Goal: Ask a question: Seek information or help from site administrators or community

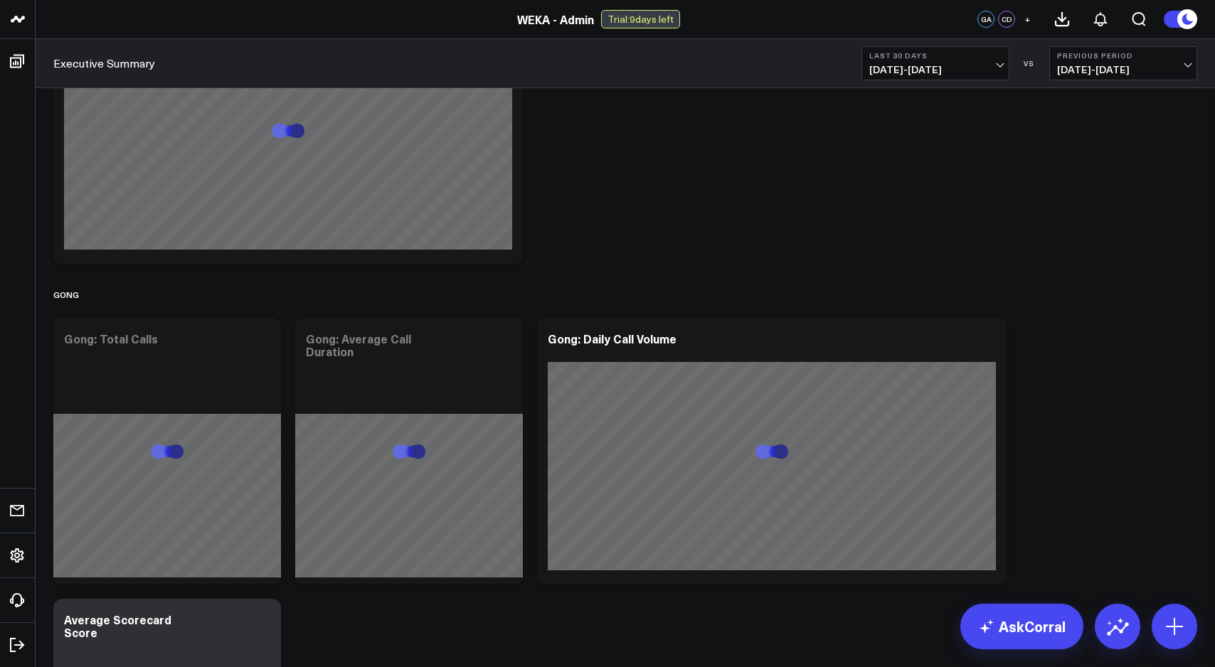
scroll to position [701, 0]
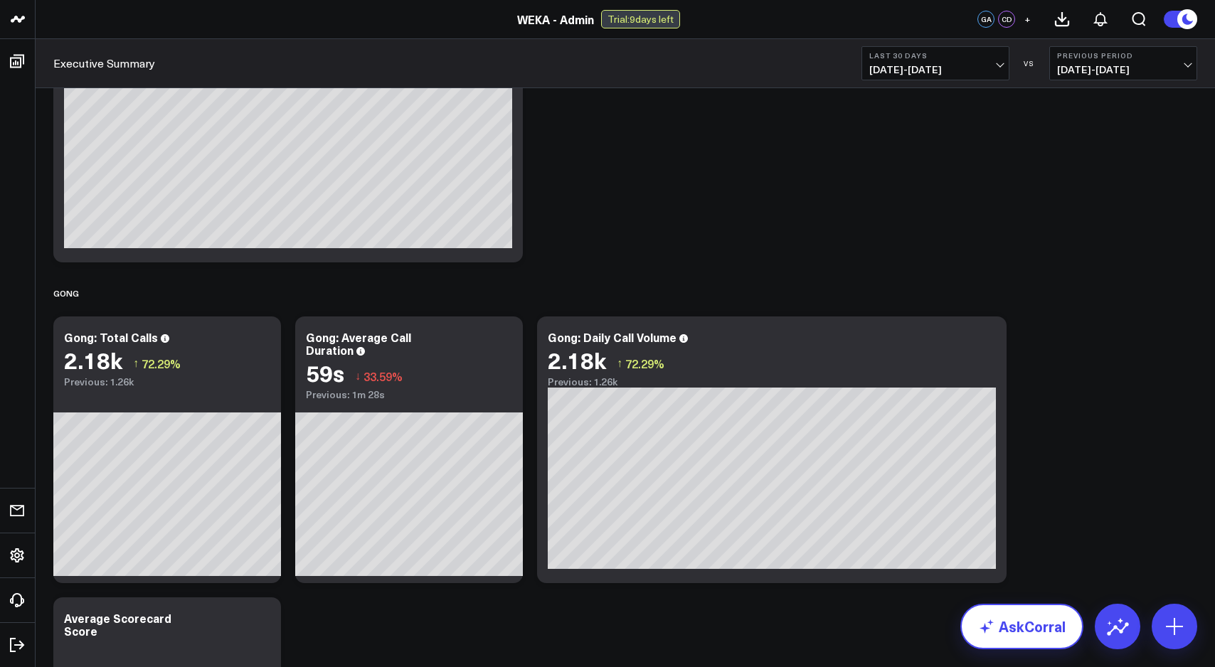
click at [1018, 619] on link "AskCorral" at bounding box center [1021, 627] width 123 height 46
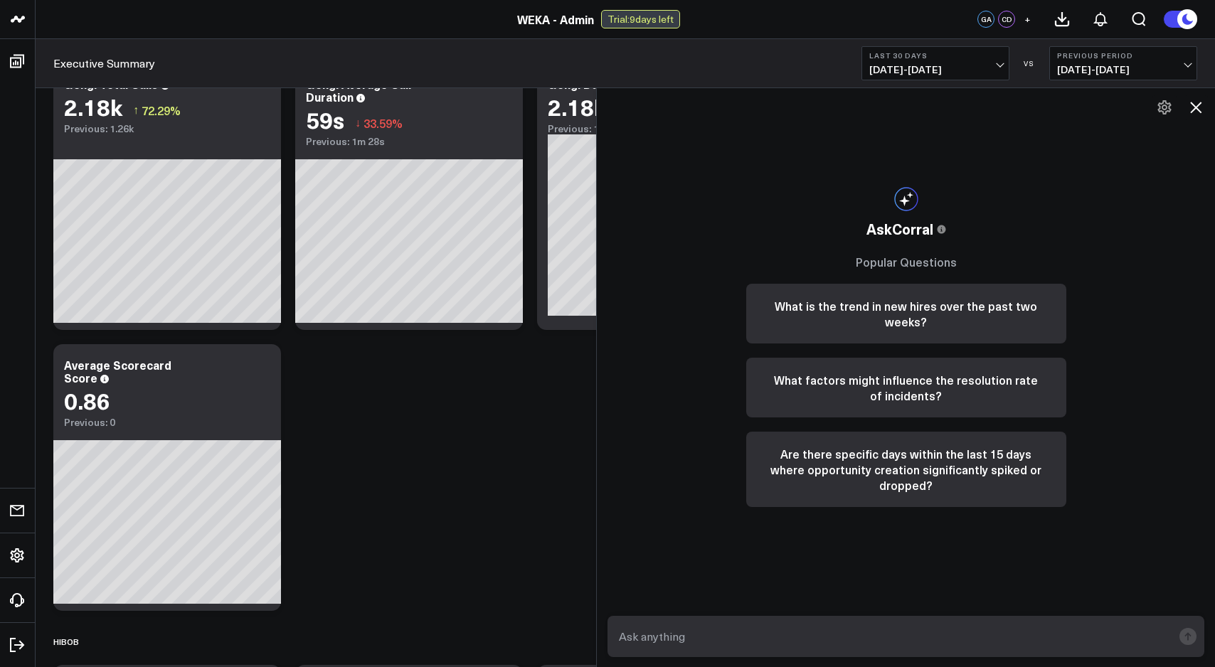
scroll to position [957, 0]
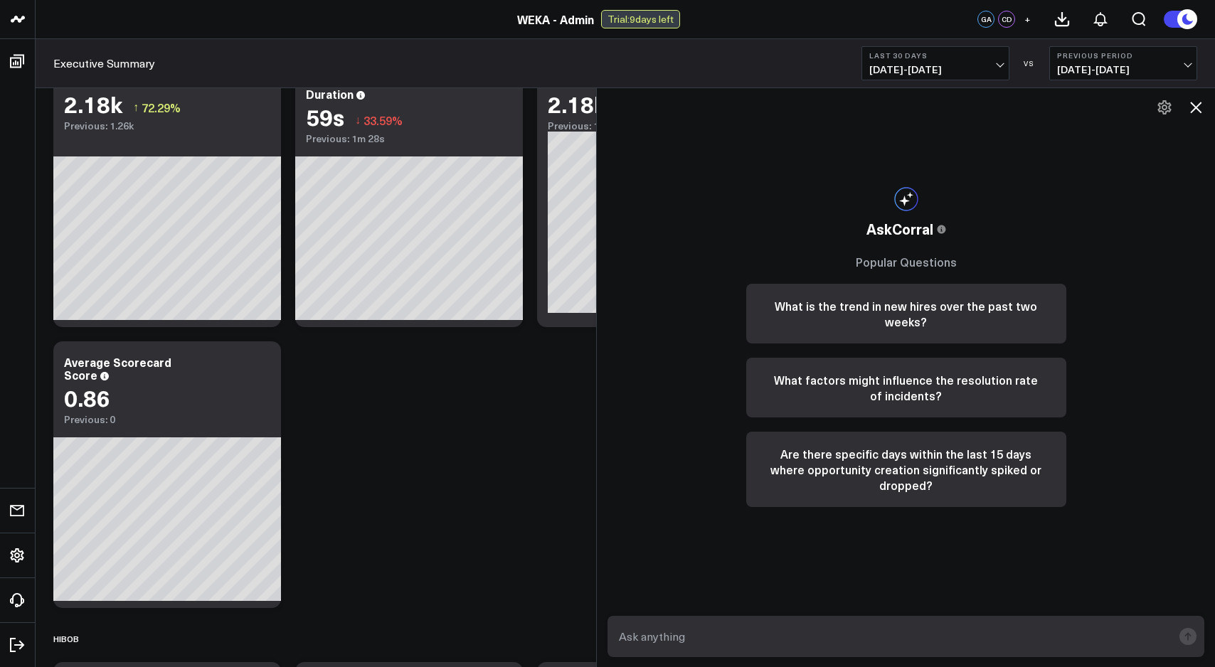
click at [706, 629] on textarea at bounding box center [893, 637] width 557 height 26
type textarea "how many active POV are there and how long have they been open for on average"
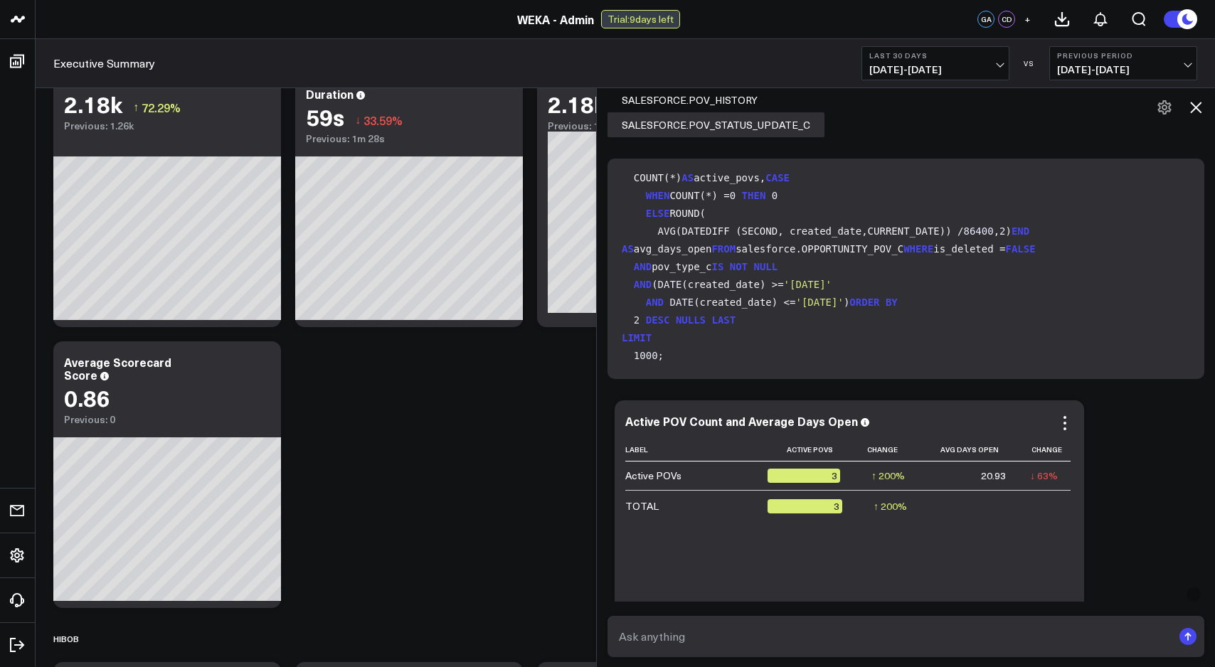
scroll to position [194, 0]
click at [1063, 422] on icon at bounding box center [1064, 423] width 3 height 3
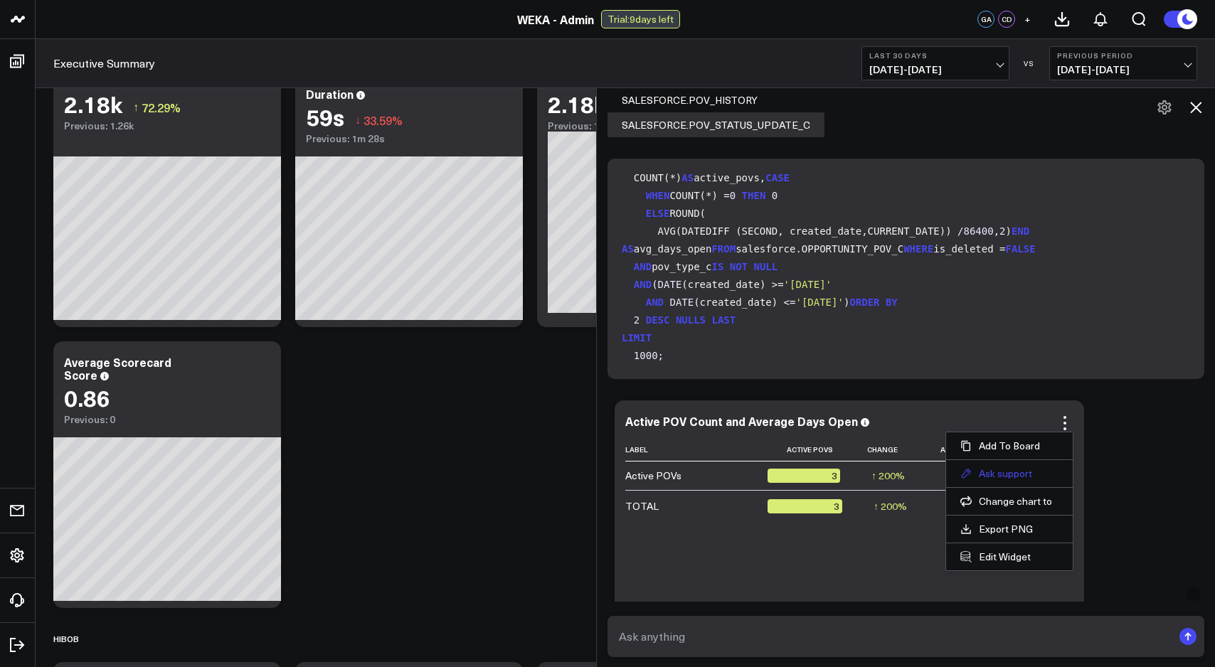
click at [1035, 471] on button "Ask support" at bounding box center [1009, 473] width 98 height 13
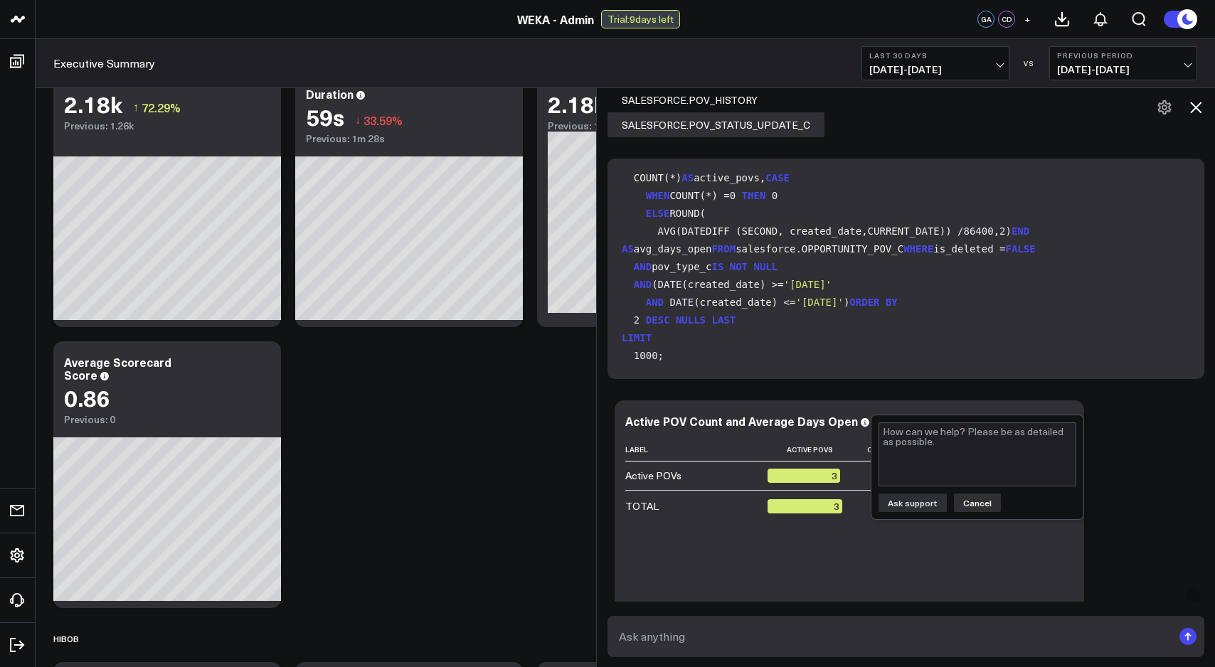
click at [983, 508] on button "Cancel" at bounding box center [977, 503] width 47 height 18
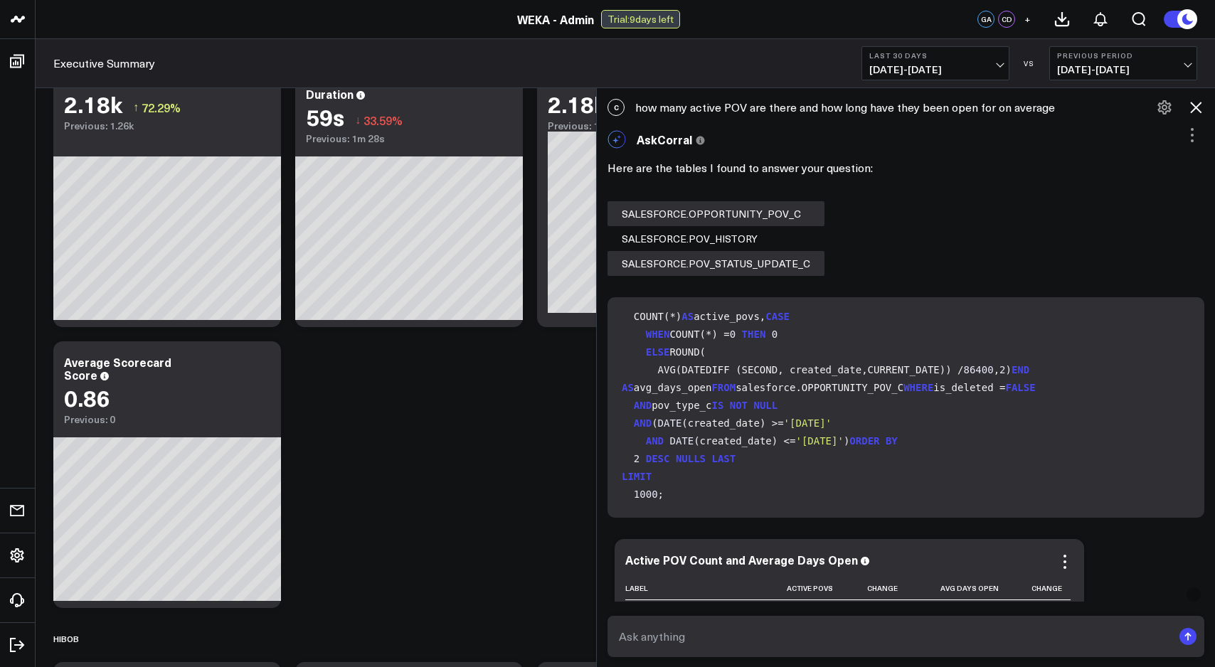
scroll to position [149, 0]
click at [1185, 138] on icon at bounding box center [1191, 135] width 17 height 17
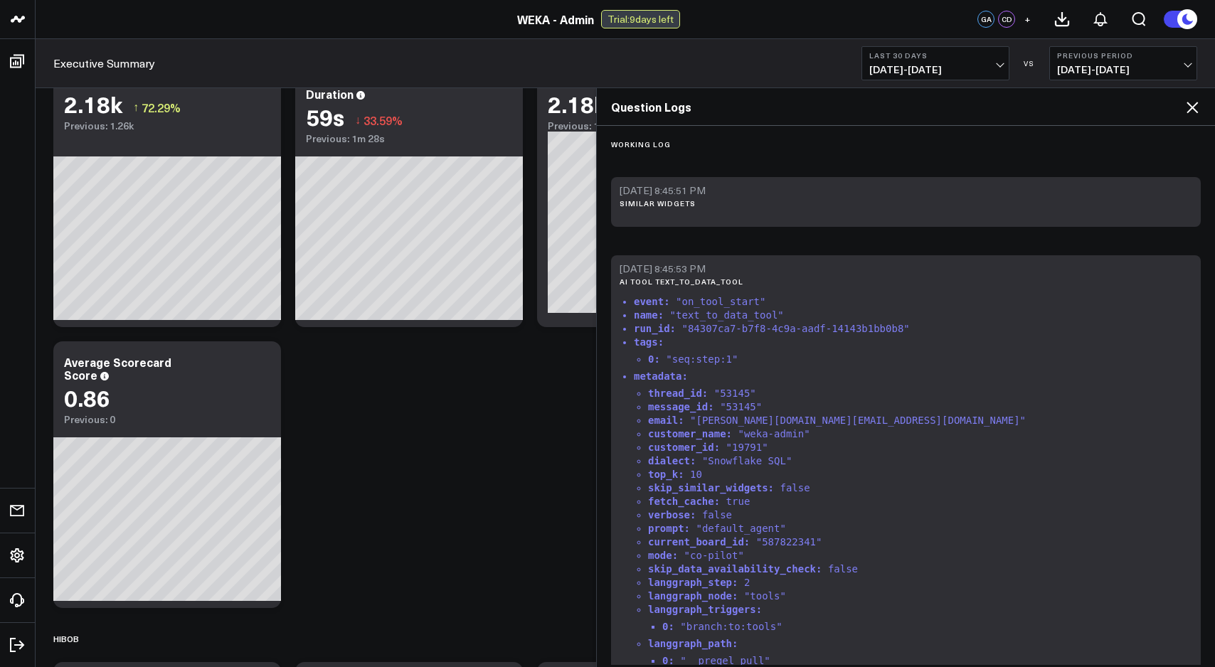
click at [1194, 110] on icon at bounding box center [1191, 107] width 11 height 11
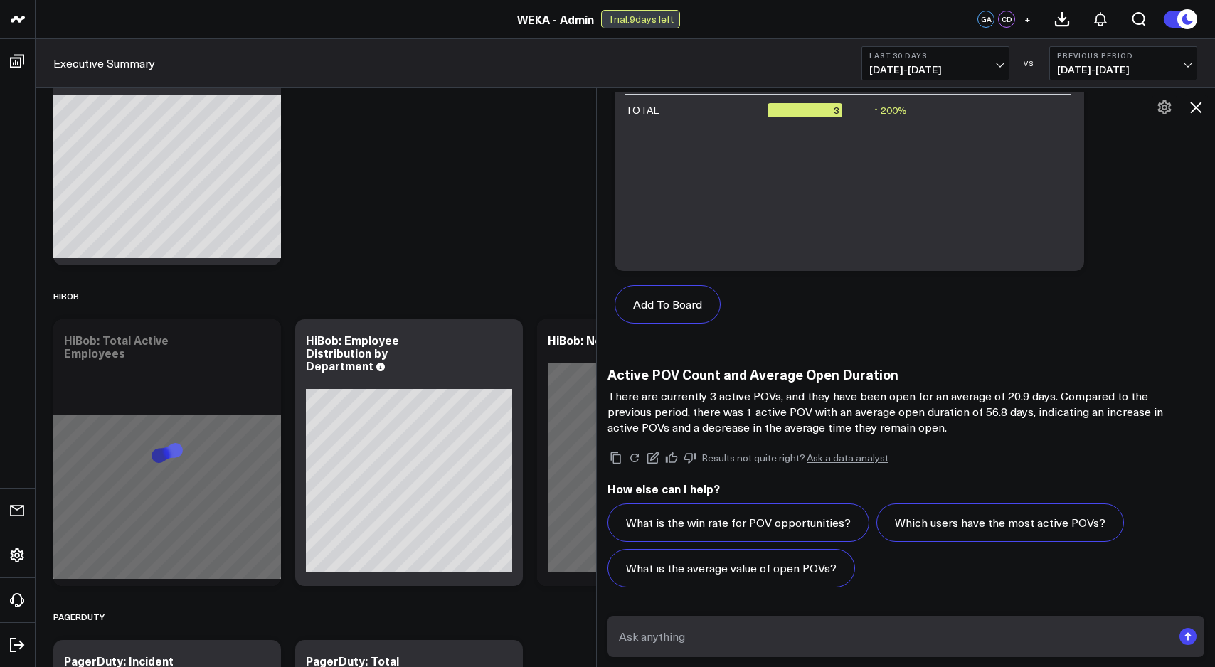
scroll to position [1303, 0]
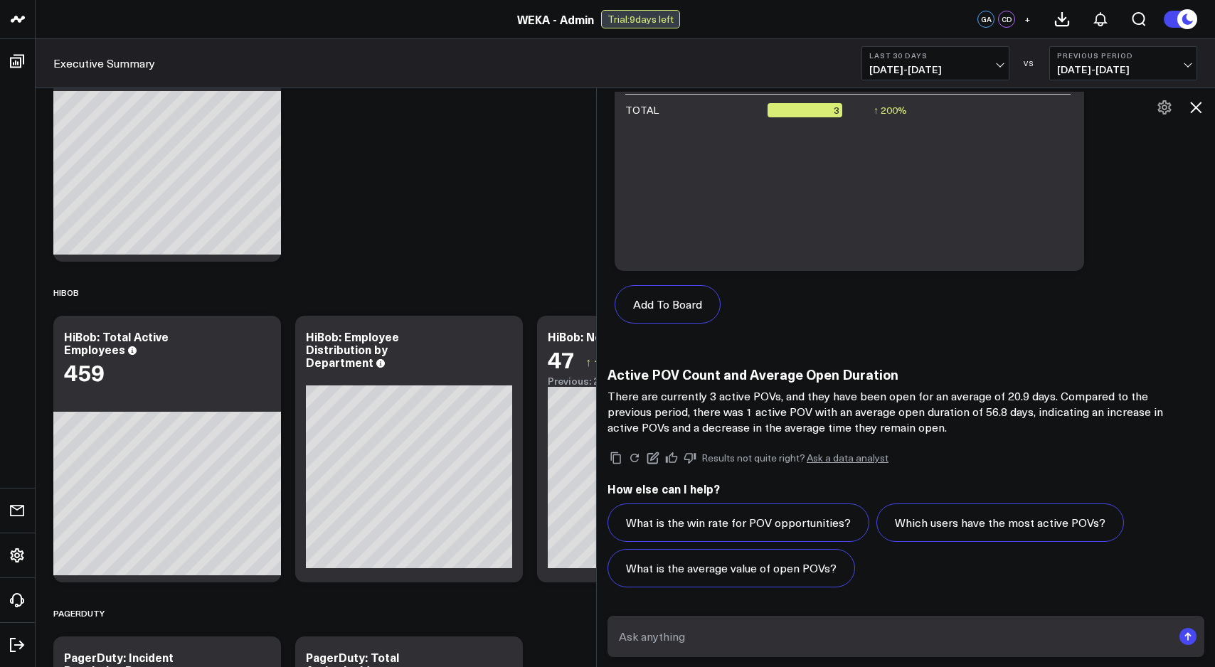
click at [837, 457] on link "Ask a data analyst" at bounding box center [847, 458] width 82 height 10
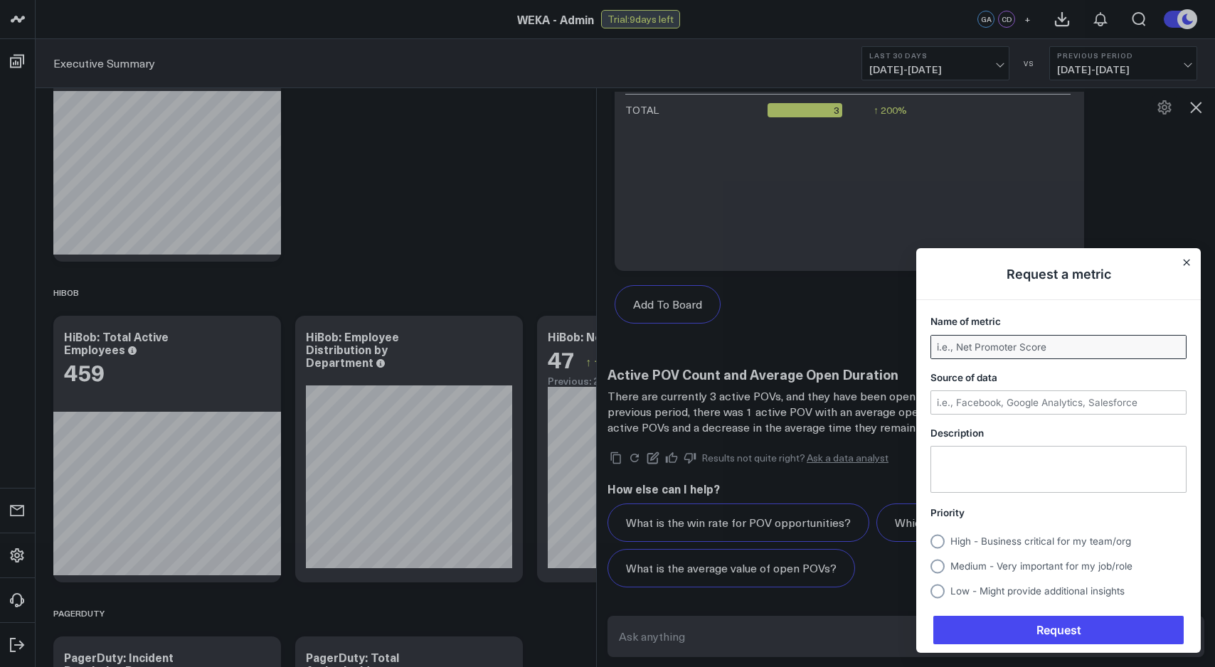
click at [1035, 348] on input "Name of metric" at bounding box center [1058, 347] width 255 height 23
type input "POV"
click at [1041, 401] on input "Source of data" at bounding box center [1058, 402] width 255 height 23
type input "Salesforce POV_c"
click at [984, 345] on input "POV" at bounding box center [1058, 347] width 255 height 23
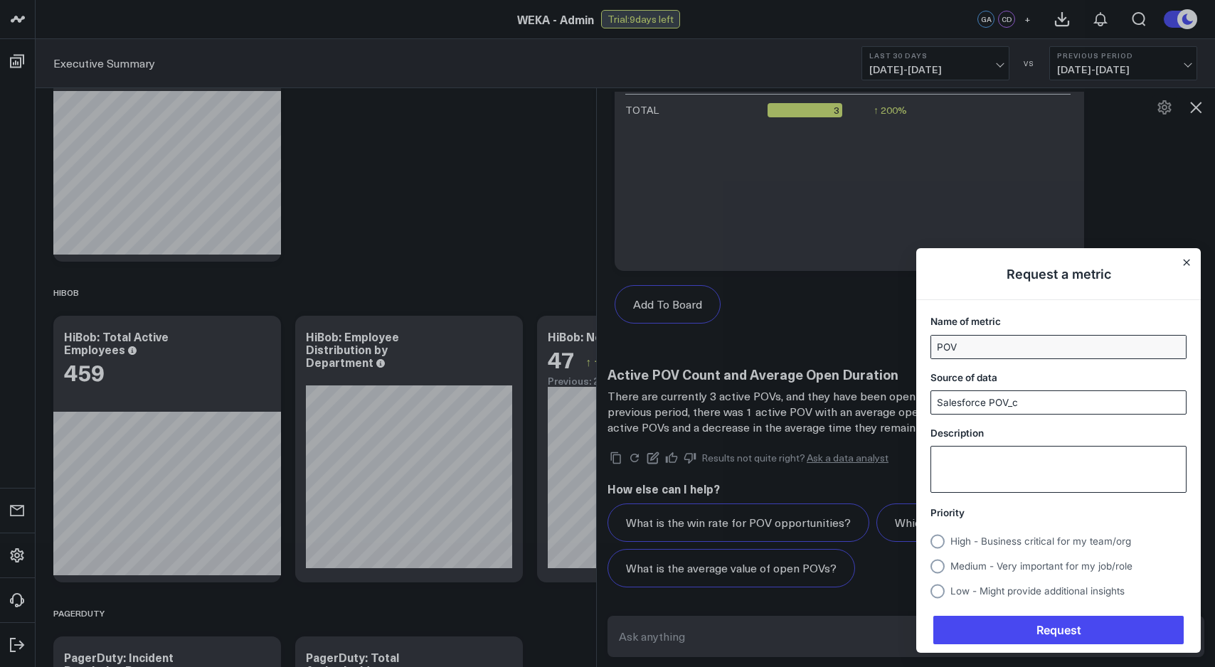
click at [975, 474] on textarea "Description" at bounding box center [1058, 470] width 255 height 46
type textarea "POV = Proof of Value"
click at [1032, 538] on span "High - Business critical for my team/org" at bounding box center [1040, 540] width 181 height 11
click at [930, 541] on input "High - Business critical for my team/org" at bounding box center [930, 541] width 0 height 0
click at [1020, 625] on span "Request" at bounding box center [1058, 630] width 250 height 28
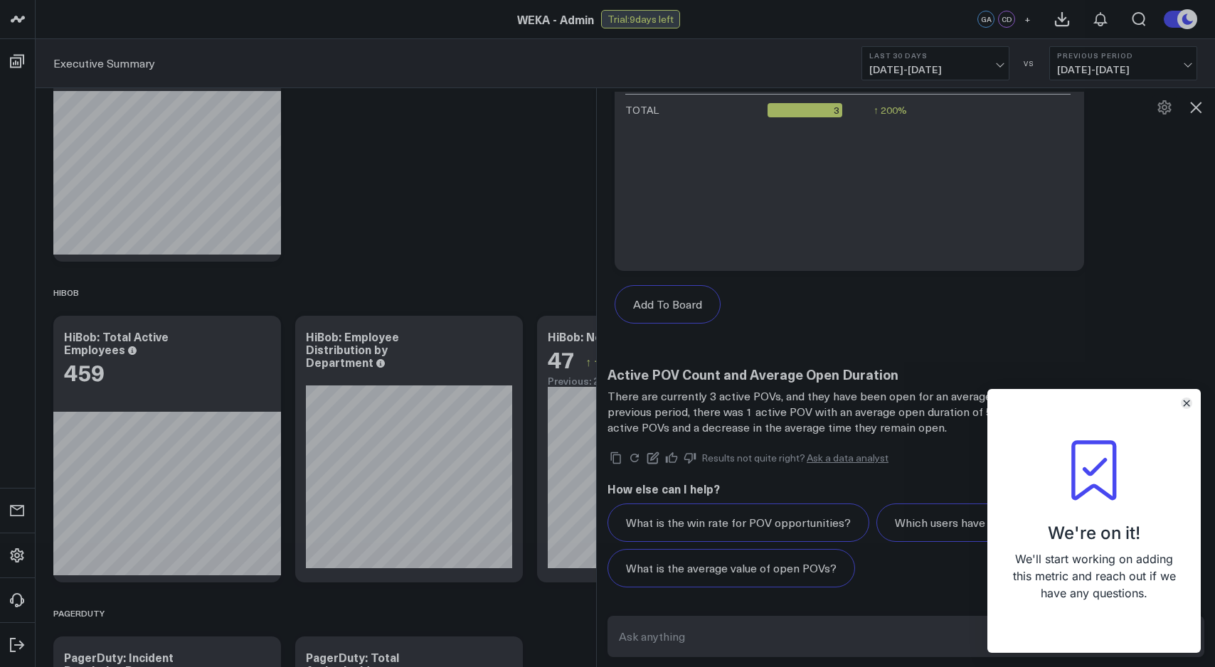
click at [1183, 404] on icon "Close" at bounding box center [1186, 403] width 7 height 7
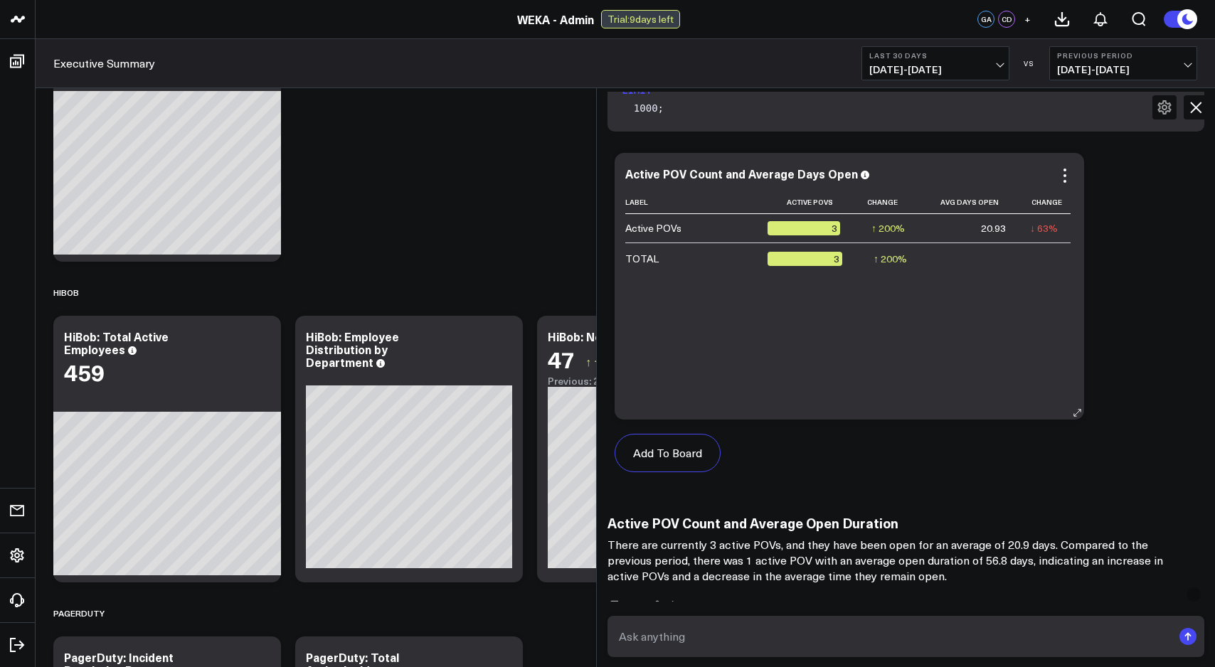
scroll to position [340, 0]
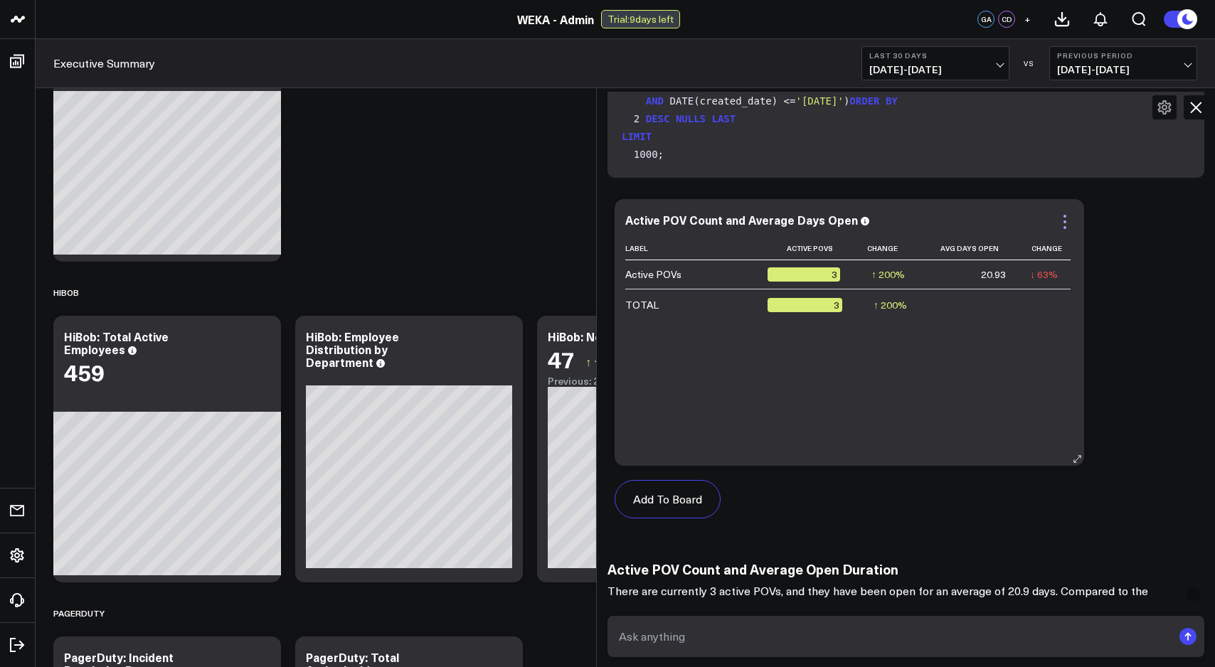
click at [1065, 219] on icon at bounding box center [1064, 221] width 17 height 17
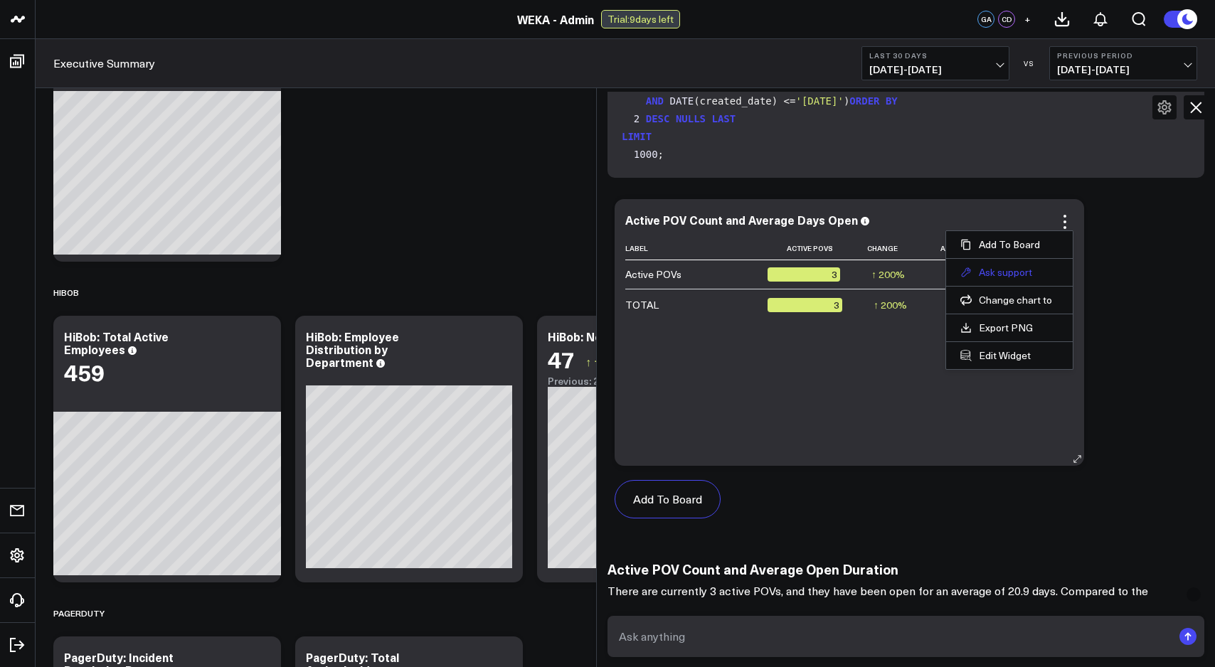
click at [1042, 271] on button "Ask support" at bounding box center [1009, 272] width 98 height 13
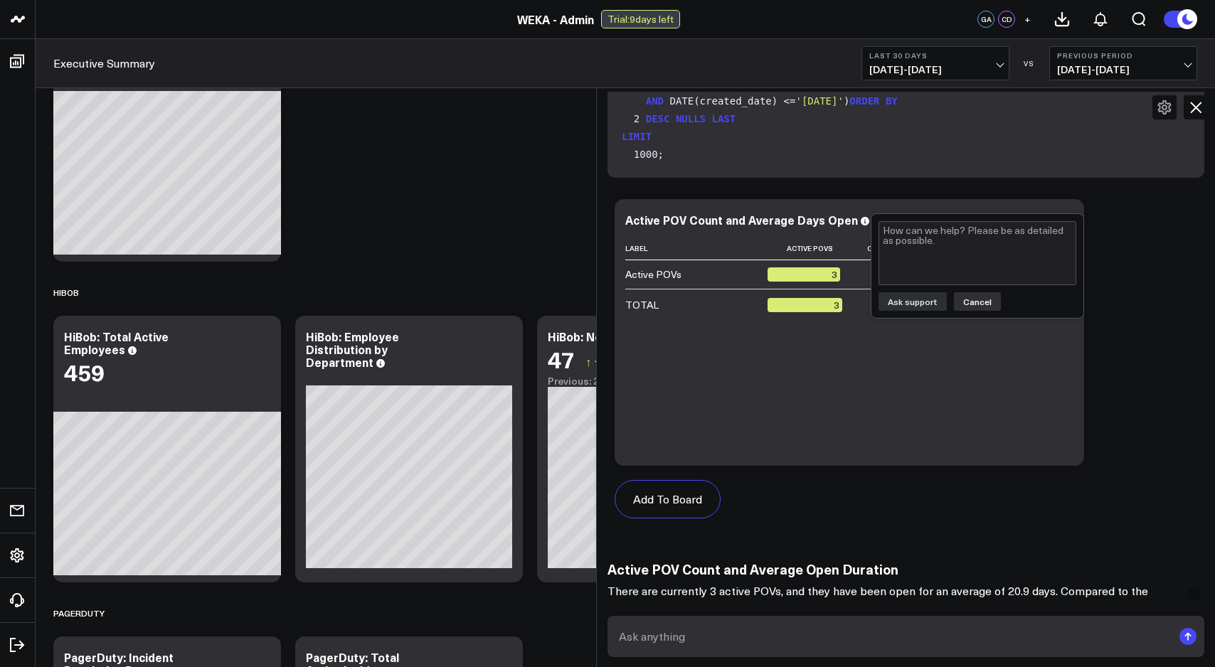
click at [981, 304] on button "Cancel" at bounding box center [977, 301] width 47 height 18
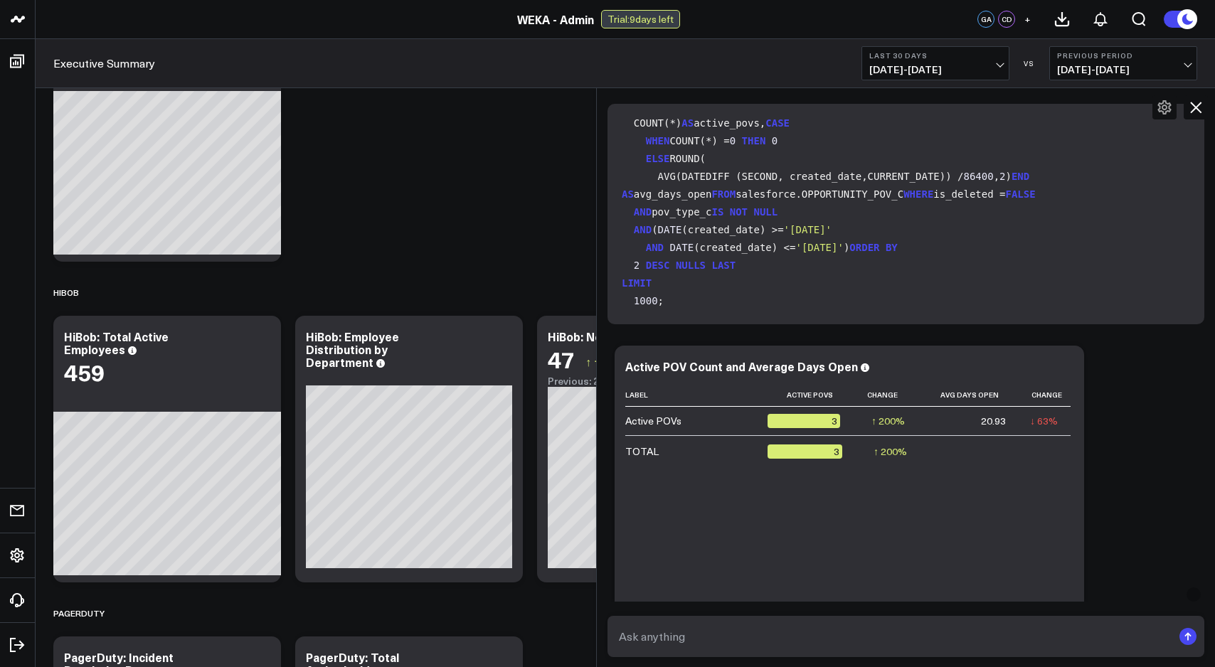
scroll to position [50, 0]
click at [1062, 369] on icon at bounding box center [1064, 368] width 17 height 17
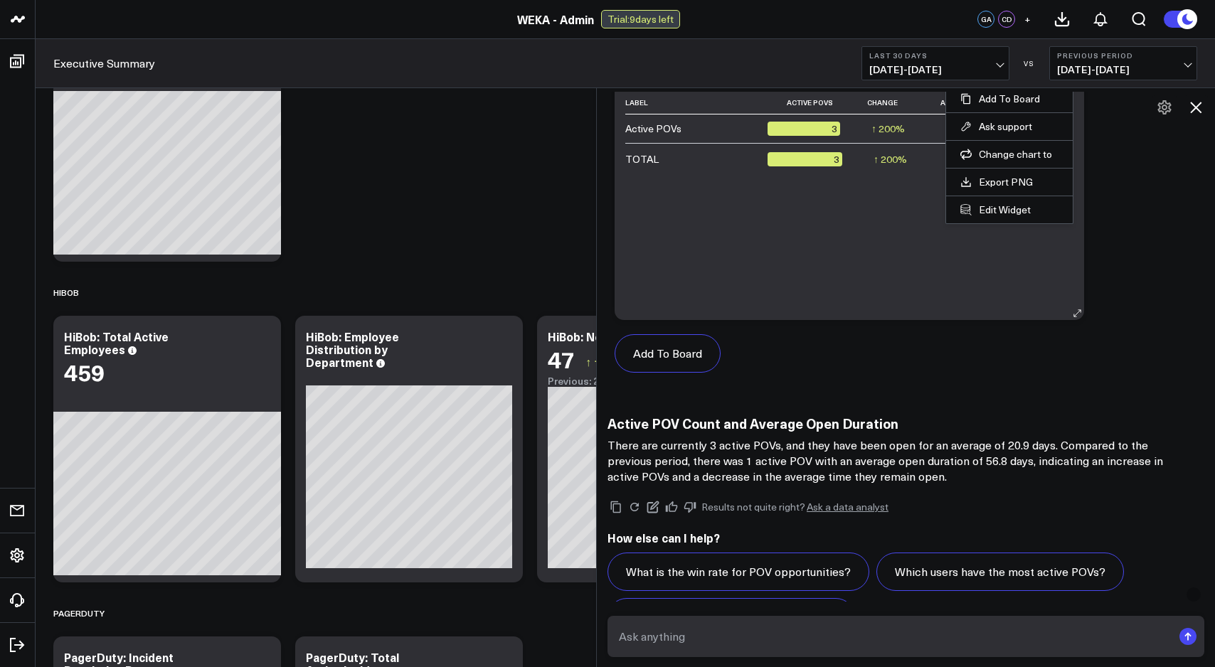
scroll to position [535, 0]
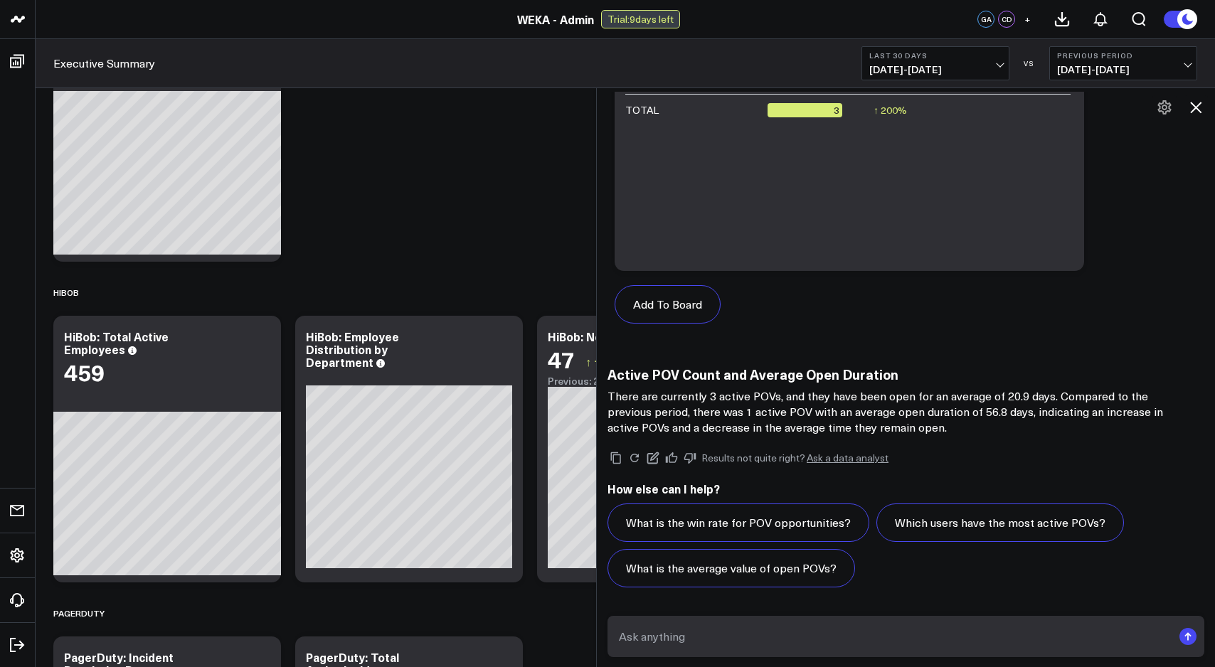
click at [1195, 112] on icon at bounding box center [1195, 107] width 17 height 17
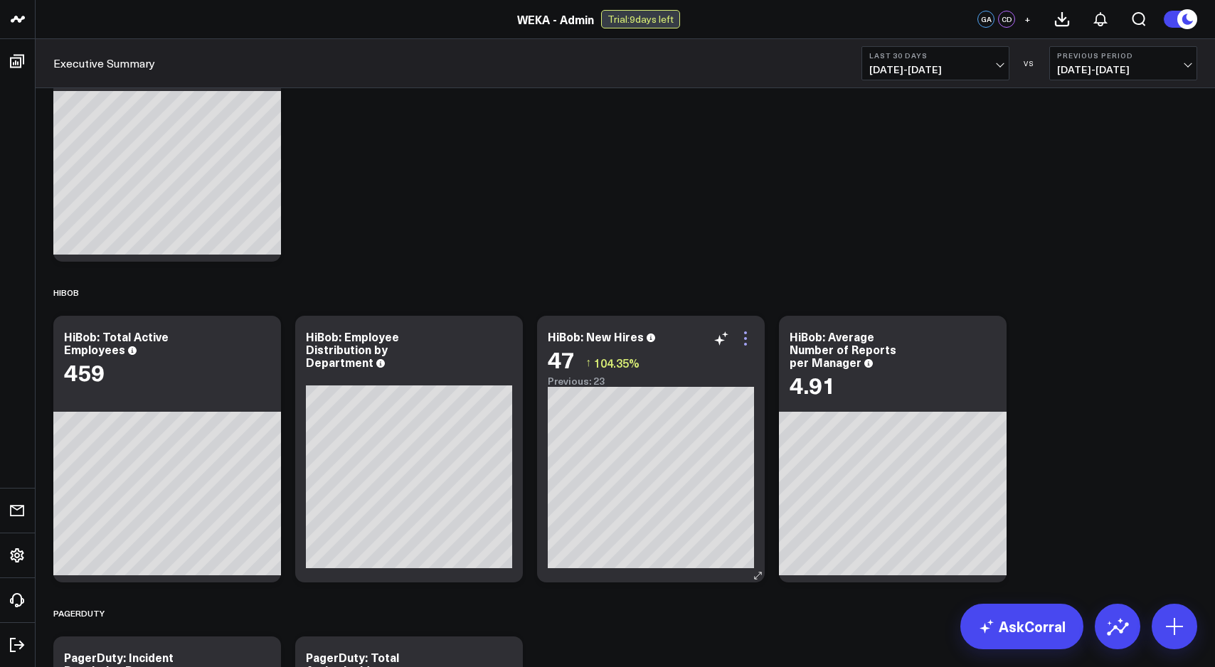
click at [750, 335] on icon at bounding box center [745, 338] width 17 height 17
click at [1045, 631] on link "AskCorral" at bounding box center [1021, 627] width 123 height 46
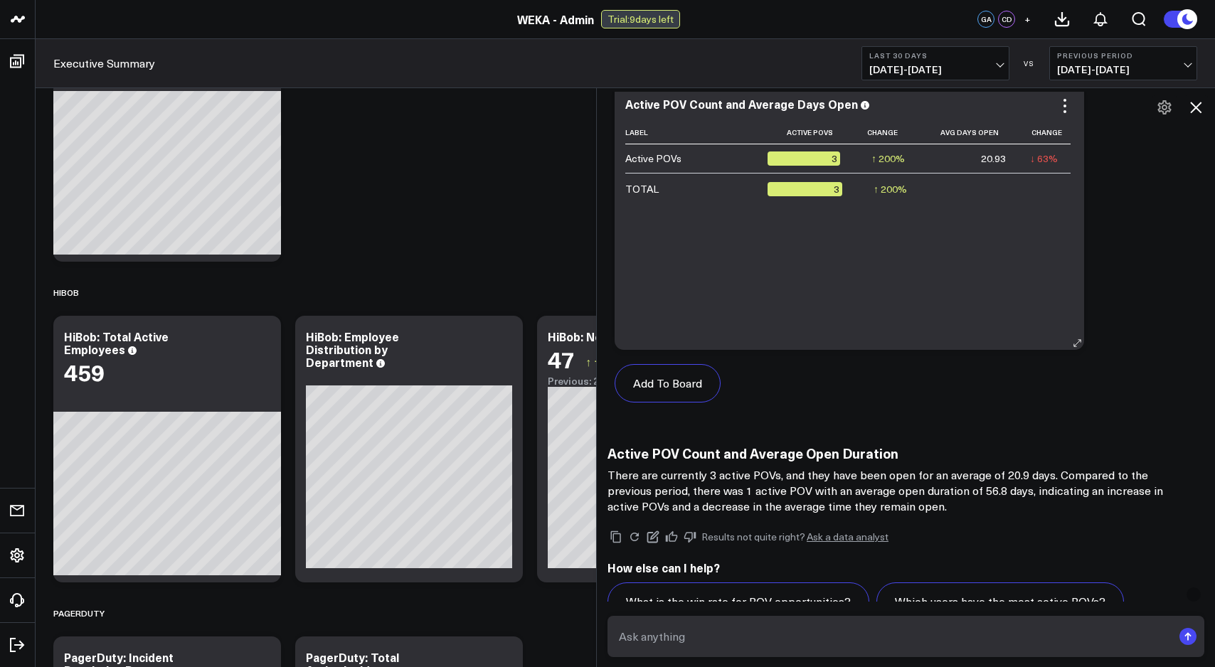
scroll to position [420, 0]
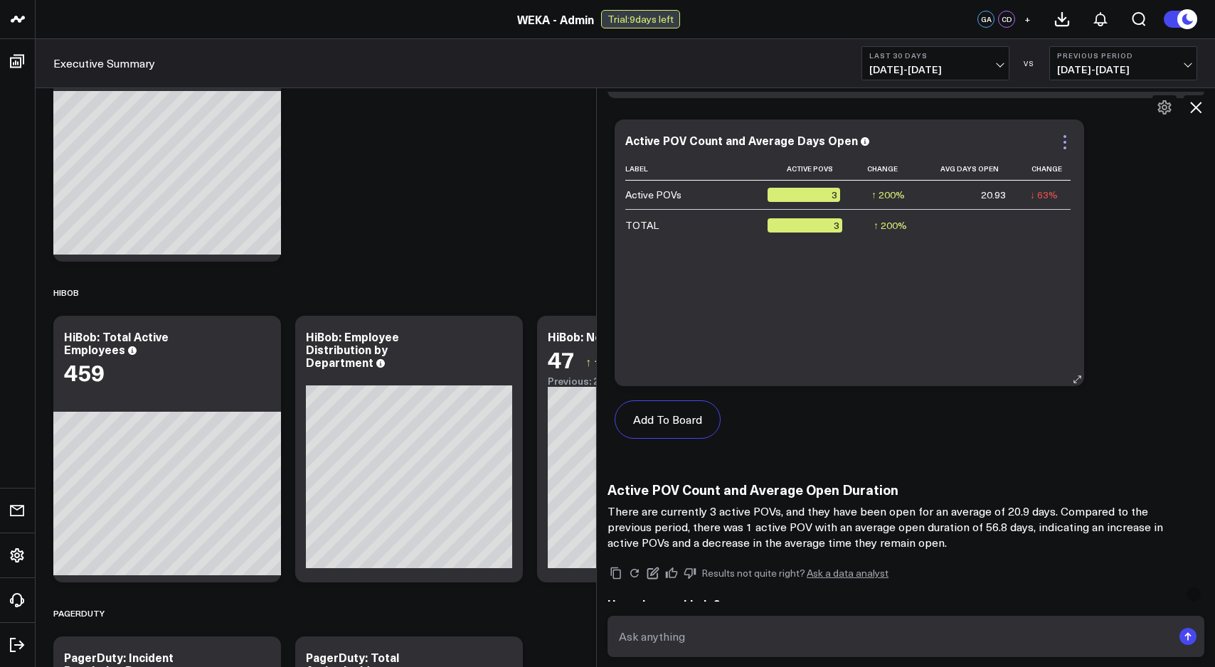
click at [1064, 144] on icon at bounding box center [1064, 142] width 17 height 17
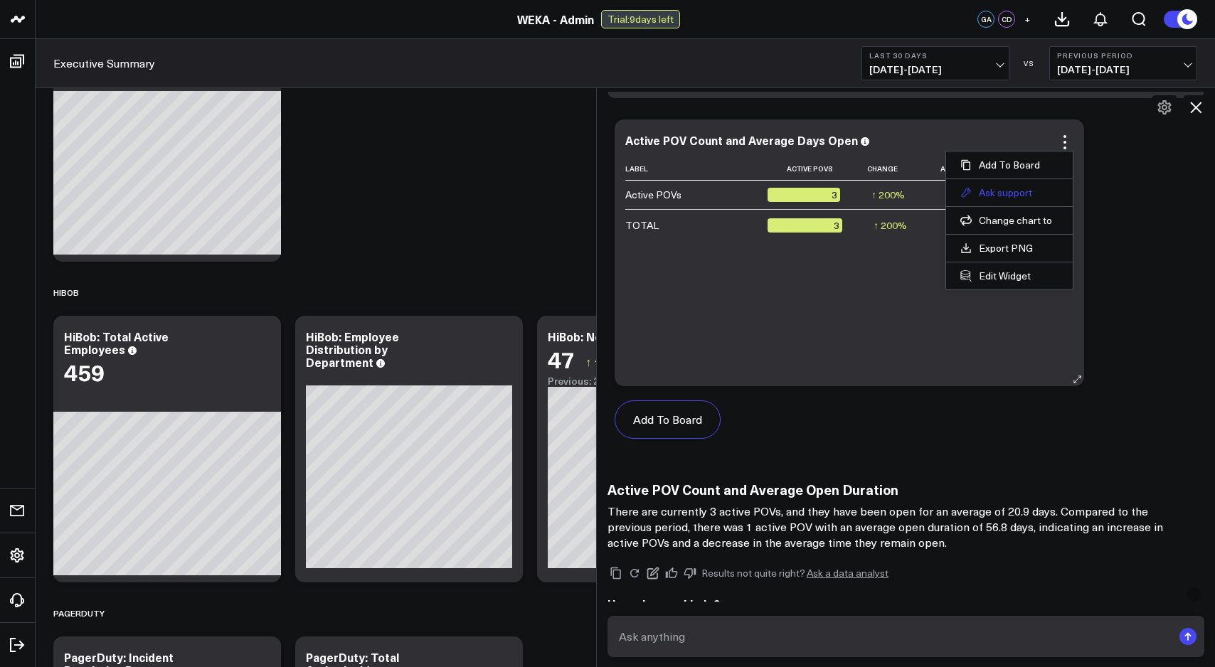
click at [1033, 190] on button "Ask support" at bounding box center [1009, 192] width 98 height 13
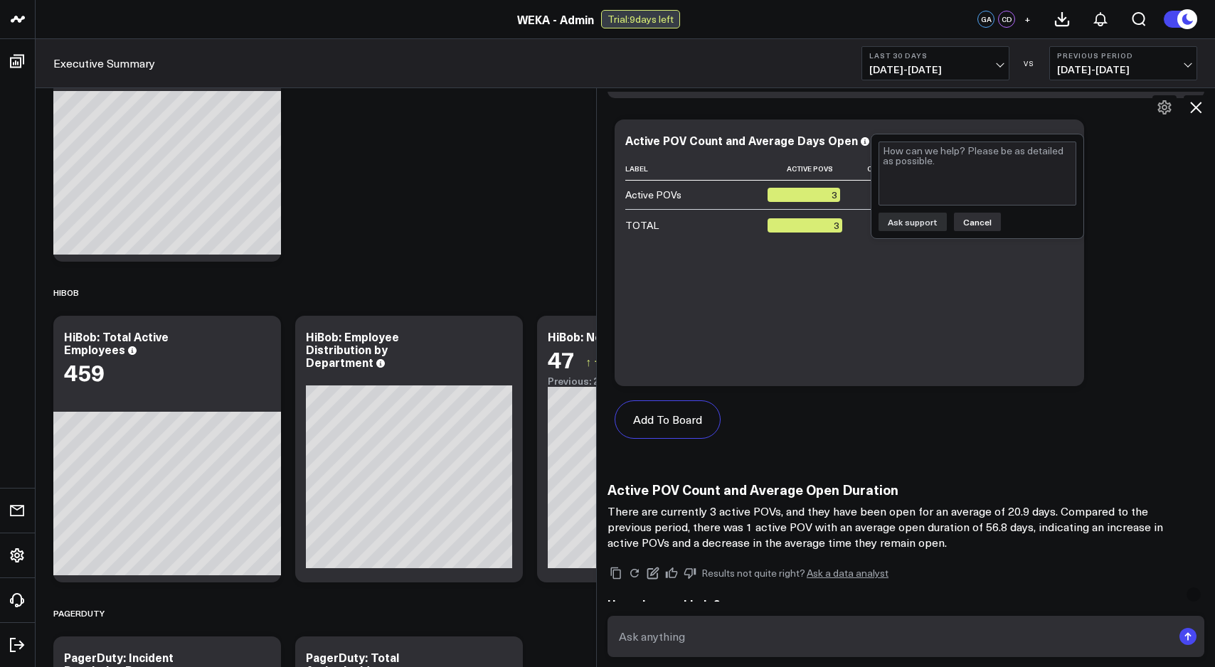
click at [978, 223] on button "Cancel" at bounding box center [977, 222] width 47 height 18
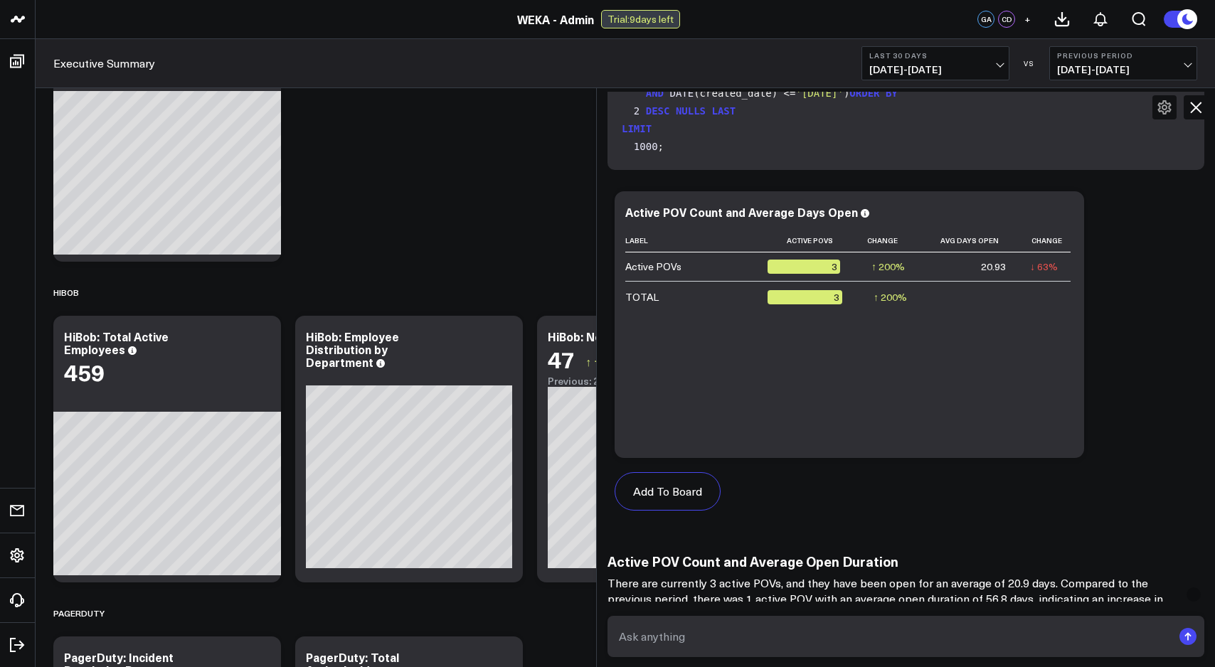
scroll to position [320, 0]
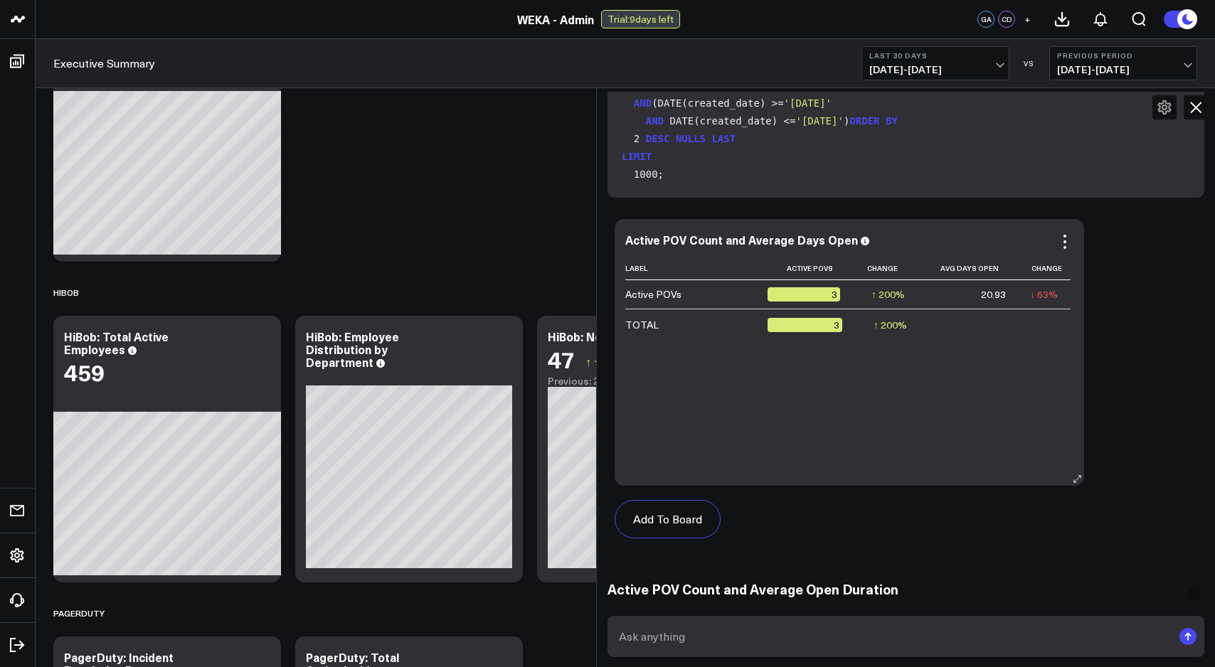
click at [1015, 233] on div "Active POV Count and Average Days Open" at bounding box center [849, 239] width 448 height 13
click at [1062, 238] on icon at bounding box center [1064, 241] width 17 height 17
click at [999, 506] on div "Add To Board" at bounding box center [848, 519] width 469 height 67
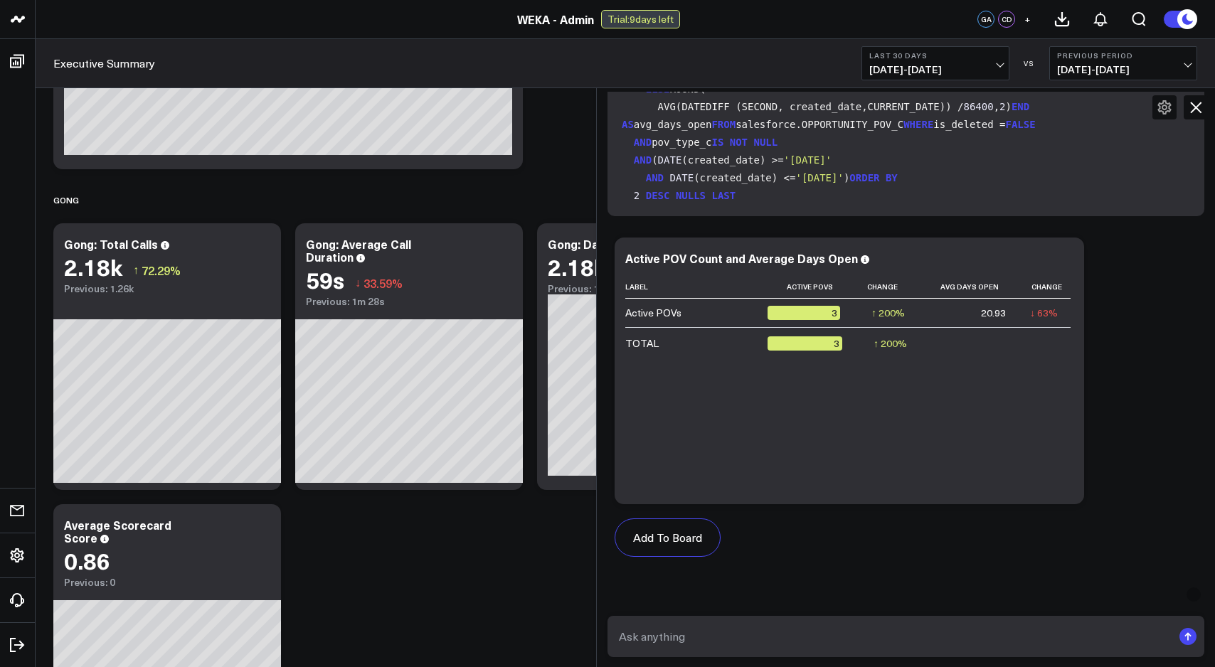
scroll to position [1, 0]
click at [1059, 265] on icon at bounding box center [1064, 260] width 17 height 17
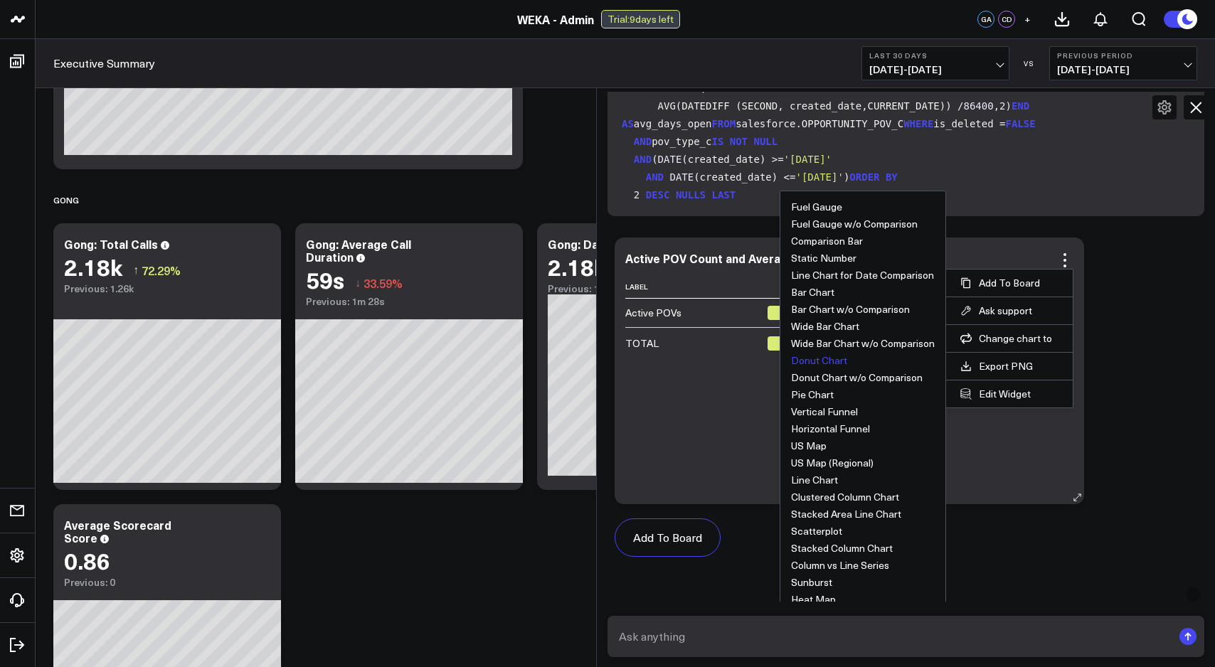
click at [843, 364] on button "Donut Chart" at bounding box center [819, 361] width 56 height 10
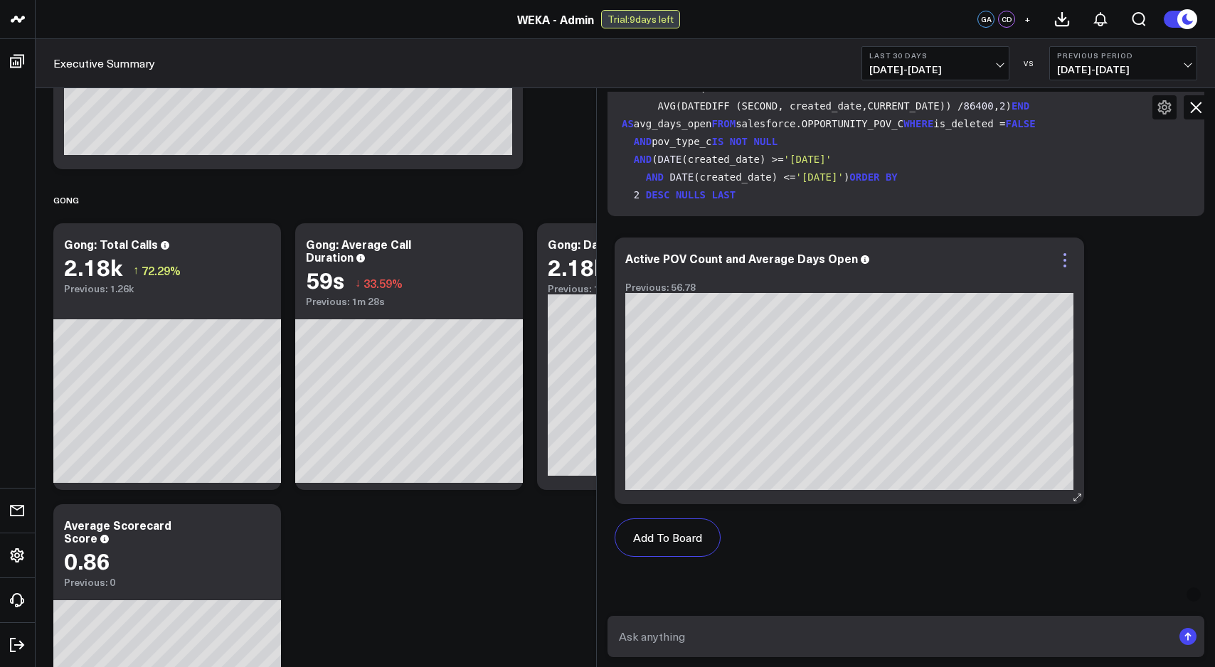
click at [1067, 265] on icon at bounding box center [1064, 260] width 17 height 17
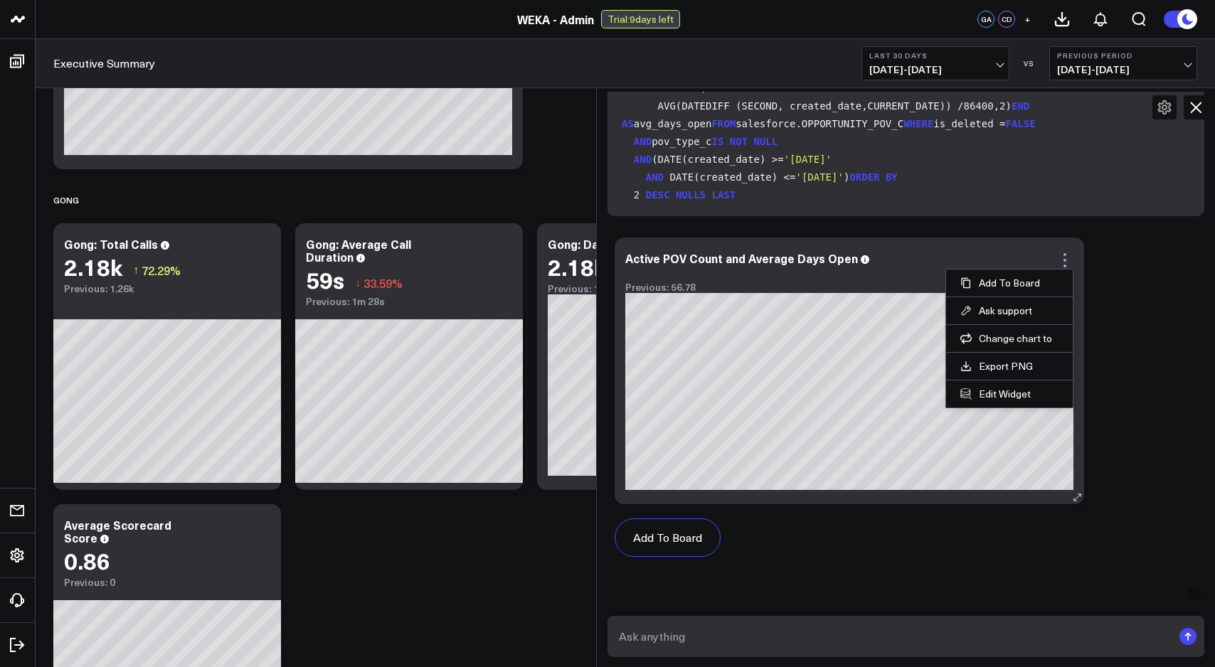
click at [1062, 260] on icon at bounding box center [1064, 260] width 17 height 17
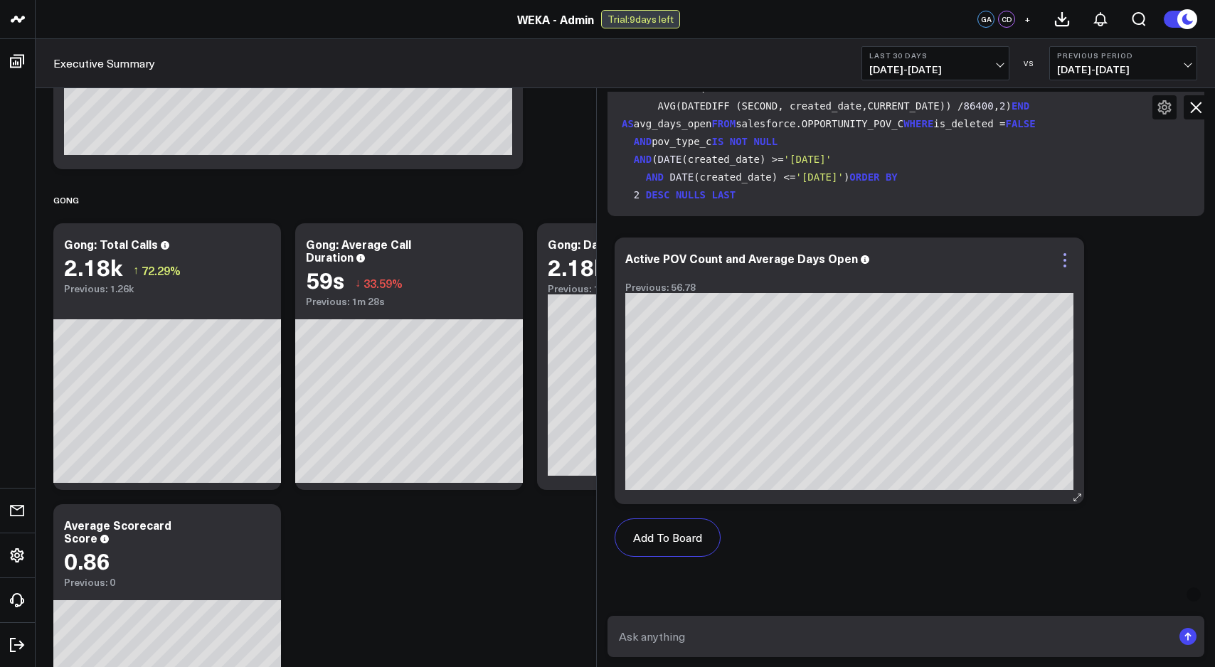
click at [1062, 260] on icon at bounding box center [1064, 260] width 17 height 17
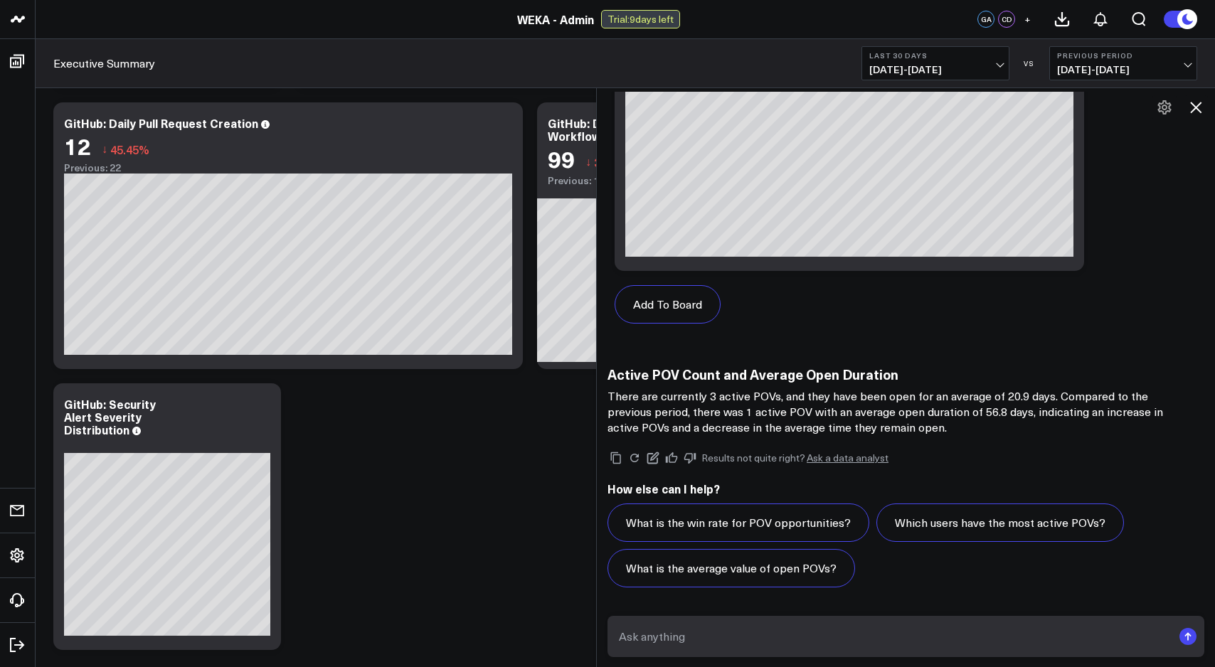
scroll to position [2441, 0]
